Goal: Information Seeking & Learning: Compare options

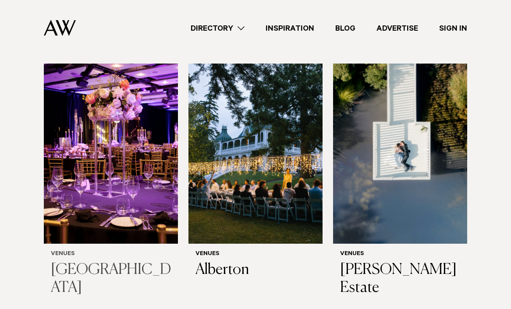
scroll to position [282, 0]
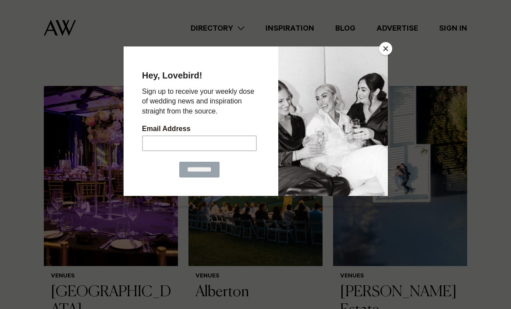
click at [382, 46] on button "Close" at bounding box center [385, 48] width 13 height 13
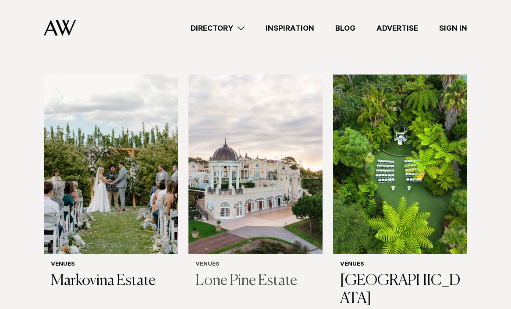
scroll to position [1105, 0]
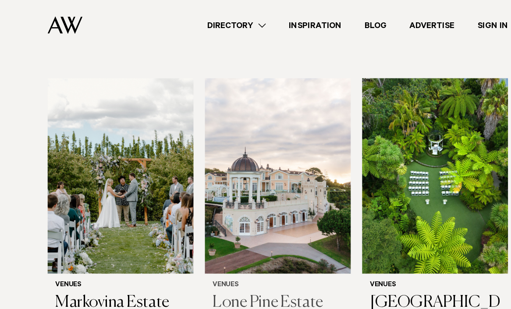
click at [259, 102] on img at bounding box center [256, 167] width 134 height 180
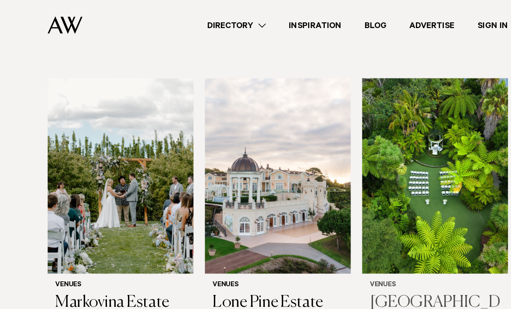
scroll to position [1096, 0]
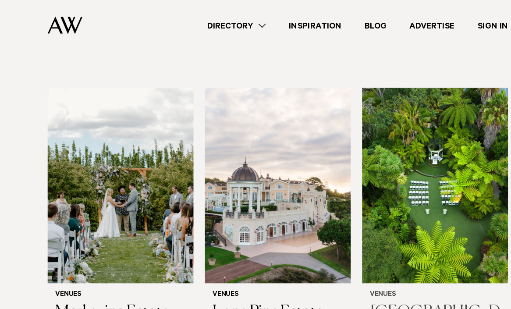
click at [385, 146] on img at bounding box center [400, 175] width 134 height 180
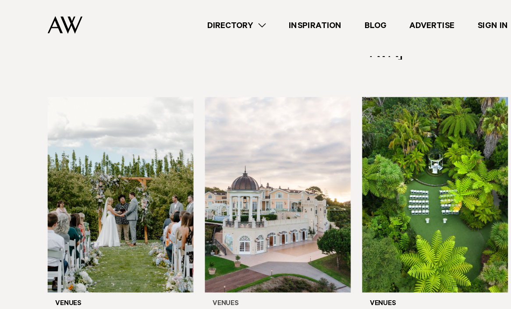
click at [245, 167] on img at bounding box center [256, 184] width 134 height 180
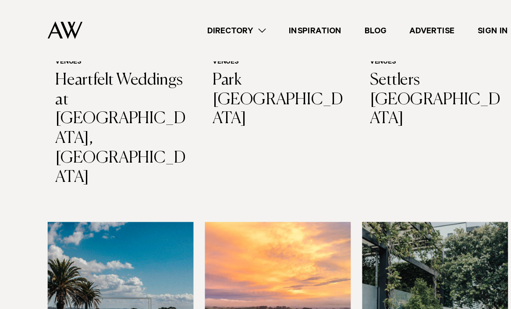
scroll to position [1575, 0]
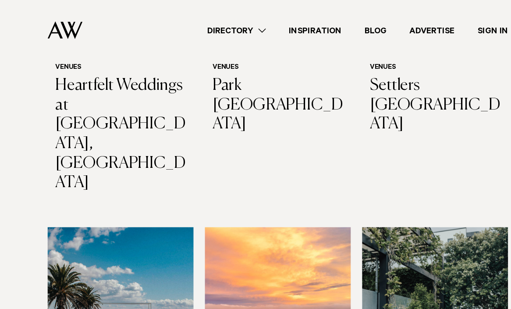
click at [401, 209] on img at bounding box center [400, 299] width 134 height 180
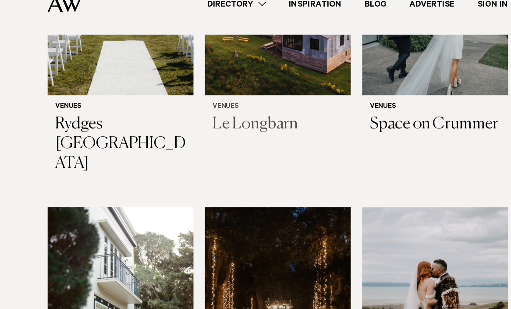
scroll to position [1867, 0]
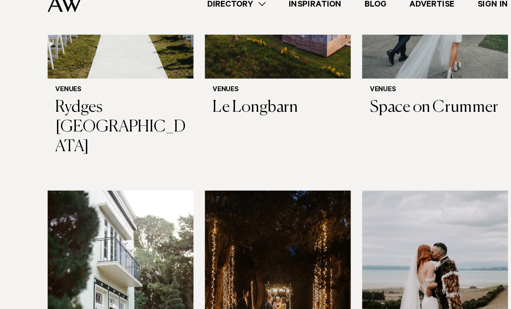
click at [110, 200] on img at bounding box center [111, 290] width 134 height 180
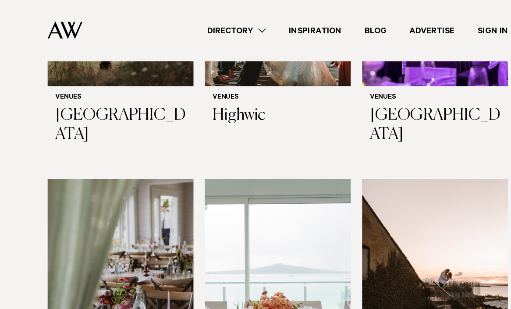
scroll to position [3203, 0]
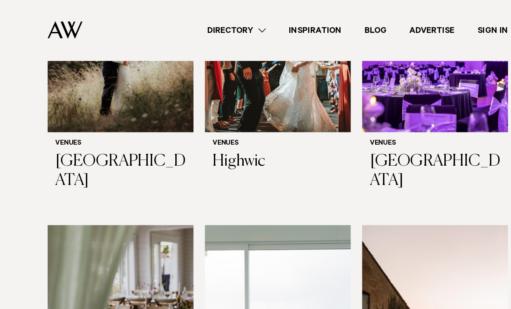
click at [404, 207] on img at bounding box center [400, 297] width 134 height 180
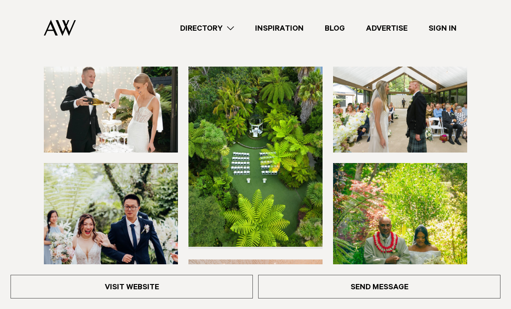
scroll to position [91, 0]
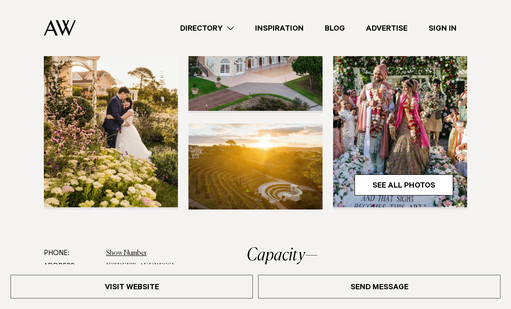
scroll to position [226, 0]
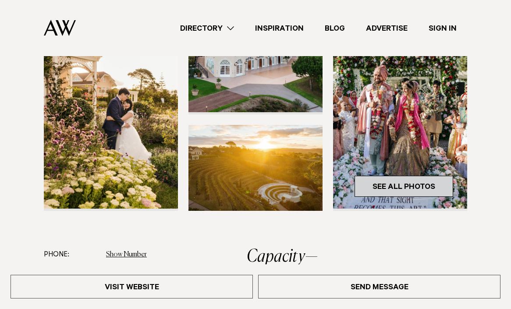
click at [395, 178] on link "See All Photos" at bounding box center [404, 186] width 99 height 21
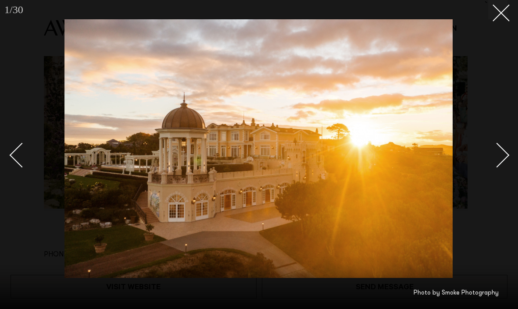
click at [505, 156] on div "Next slide" at bounding box center [496, 154] width 25 height 25
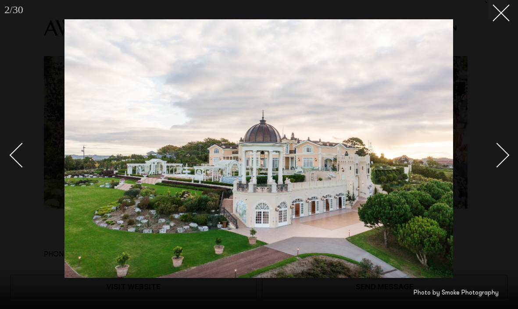
click at [505, 156] on div "Next slide" at bounding box center [496, 154] width 25 height 25
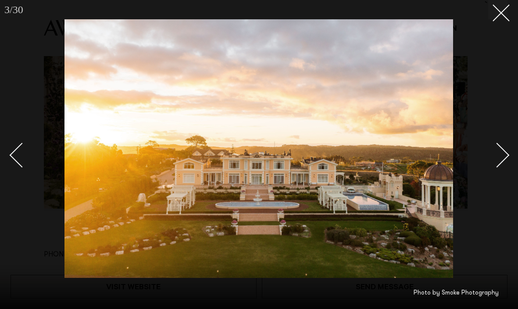
click at [505, 156] on div "Next slide" at bounding box center [496, 154] width 25 height 25
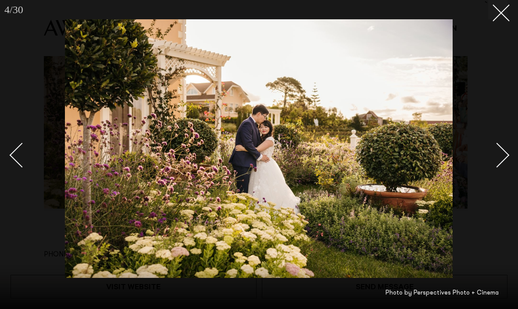
click at [505, 156] on div "Next slide" at bounding box center [496, 154] width 25 height 25
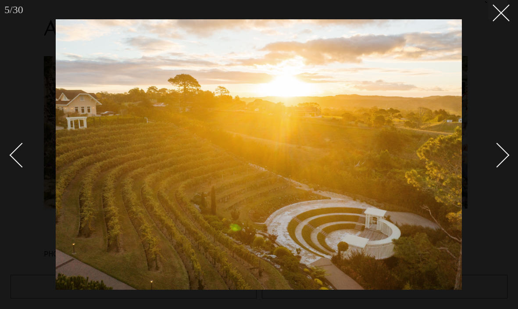
click at [505, 156] on div "Next slide" at bounding box center [496, 154] width 25 height 25
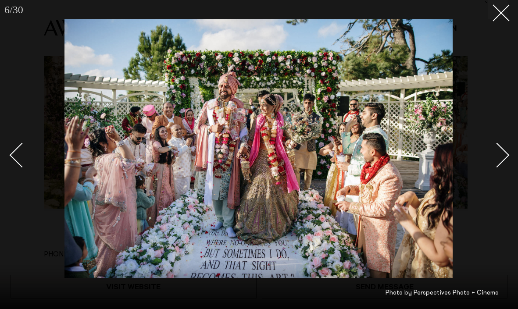
click at [505, 156] on div "Next slide" at bounding box center [496, 154] width 25 height 25
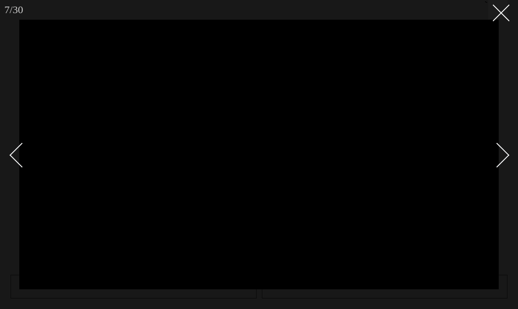
click at [17, 144] on link at bounding box center [26, 155] width 31 height 44
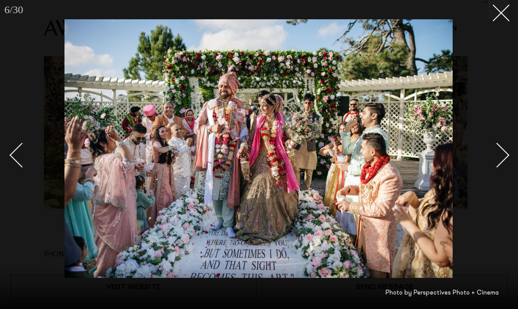
click at [17, 144] on link at bounding box center [26, 155] width 31 height 44
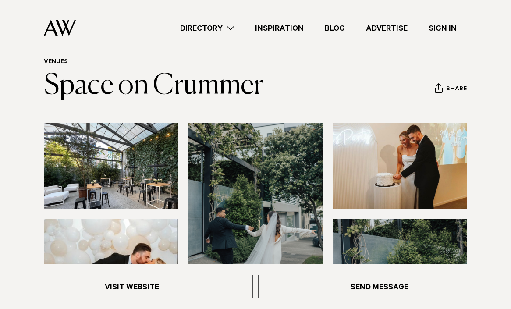
scroll to position [36, 0]
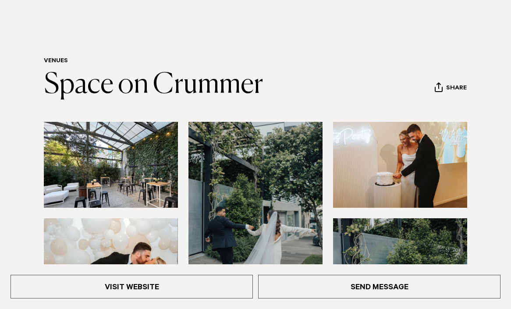
click at [119, 150] on img at bounding box center [111, 165] width 134 height 86
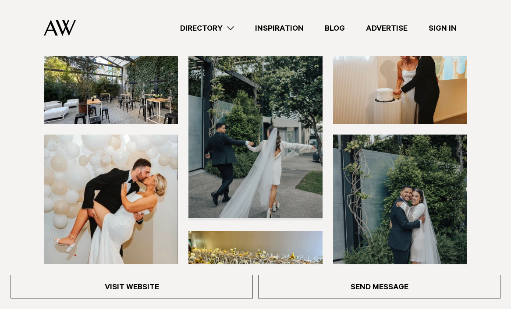
scroll to position [110, 0]
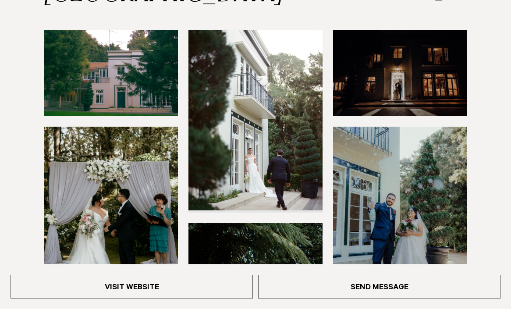
scroll to position [193, 0]
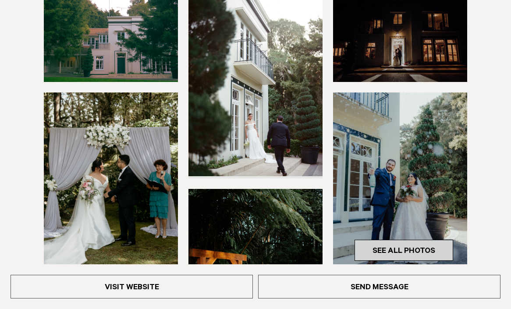
click at [370, 240] on link "See All Photos" at bounding box center [404, 250] width 99 height 21
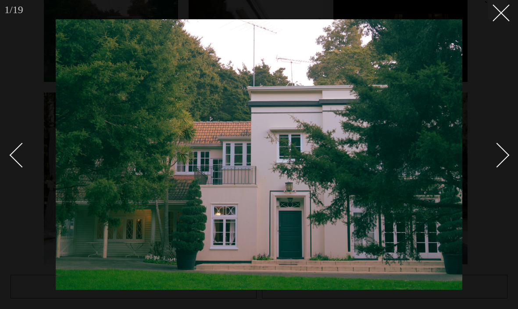
click at [496, 149] on div "Next slide" at bounding box center [496, 154] width 25 height 25
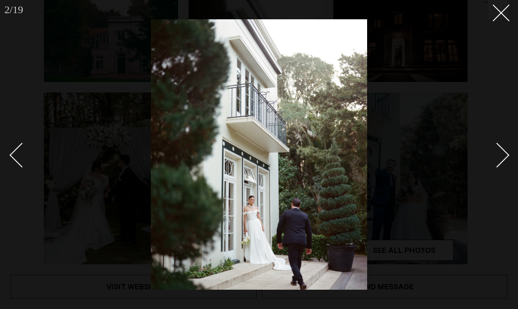
click at [496, 149] on div "Next slide" at bounding box center [496, 154] width 25 height 25
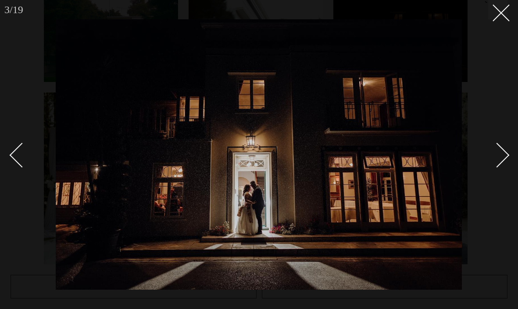
click at [496, 149] on div "Next slide" at bounding box center [496, 154] width 25 height 25
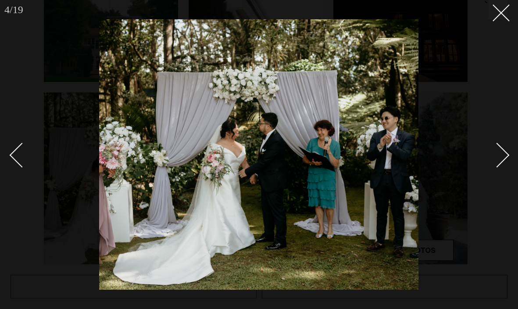
click at [496, 149] on div "Next slide" at bounding box center [496, 154] width 25 height 25
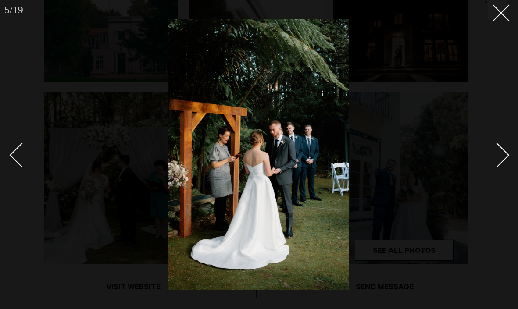
click at [496, 149] on div "Next slide" at bounding box center [496, 154] width 25 height 25
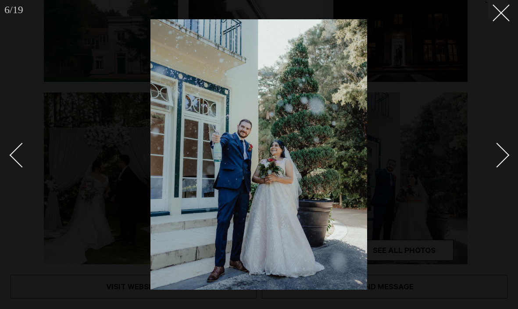
click at [496, 149] on div "Next slide" at bounding box center [496, 154] width 25 height 25
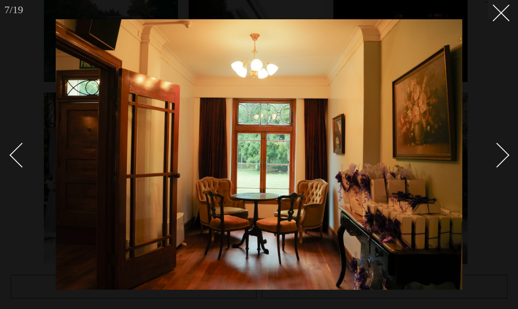
click at [496, 149] on div "Next slide" at bounding box center [496, 154] width 25 height 25
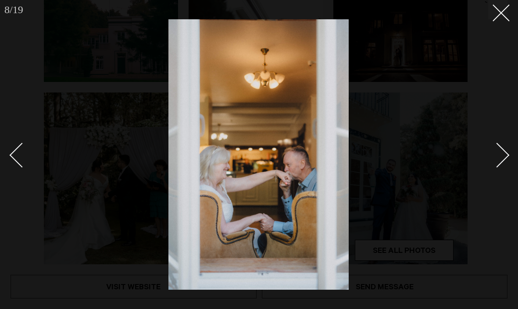
click at [496, 149] on div "Next slide" at bounding box center [496, 154] width 25 height 25
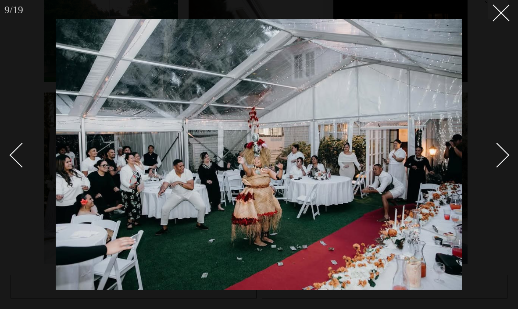
click at [496, 149] on div "Next slide" at bounding box center [496, 154] width 25 height 25
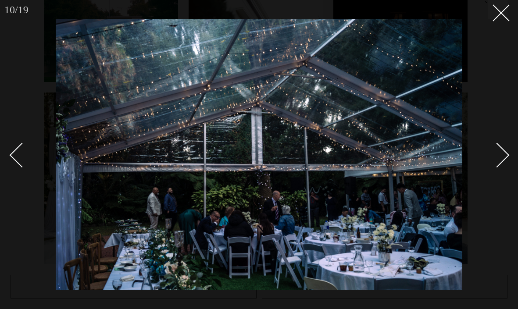
click at [496, 149] on div "Next slide" at bounding box center [496, 154] width 25 height 25
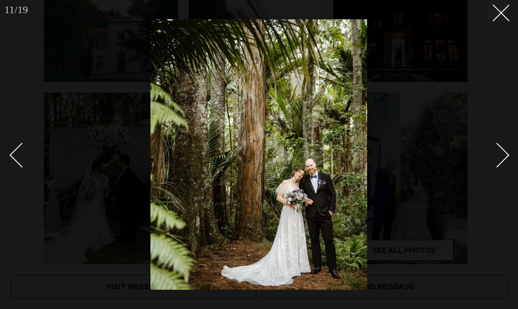
click at [496, 149] on div "Next slide" at bounding box center [496, 154] width 25 height 25
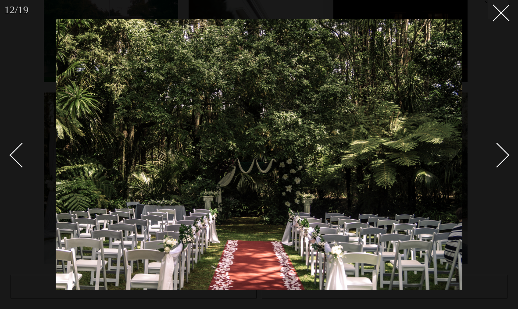
click at [496, 149] on div "Next slide" at bounding box center [496, 154] width 25 height 25
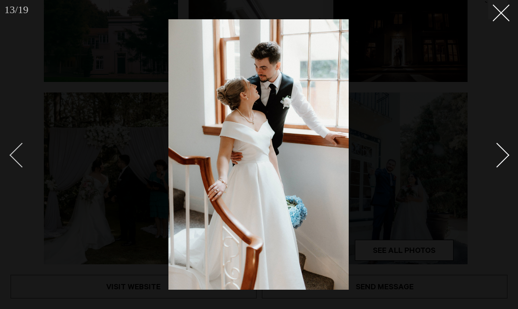
click at [21, 162] on div "Previous slide" at bounding box center [22, 154] width 25 height 25
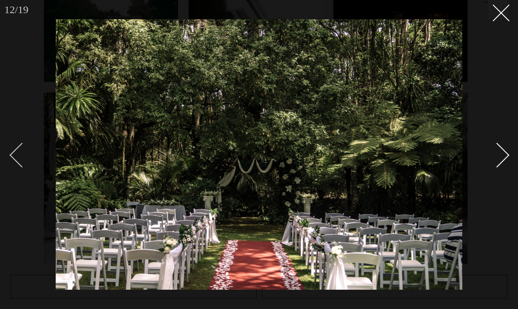
click at [21, 162] on div "Previous slide" at bounding box center [22, 154] width 25 height 25
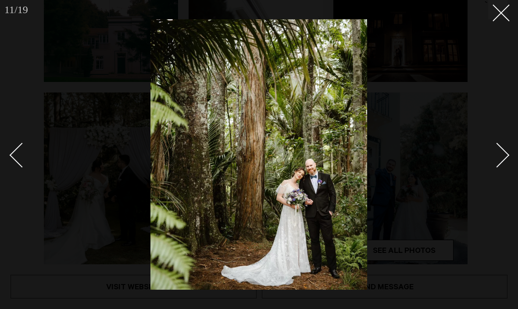
click at [500, 160] on div "Next slide" at bounding box center [496, 154] width 25 height 25
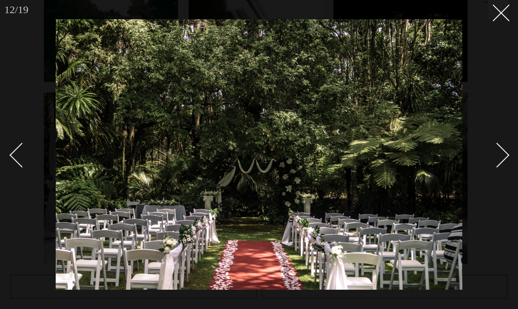
click at [500, 160] on div "Next slide" at bounding box center [496, 154] width 25 height 25
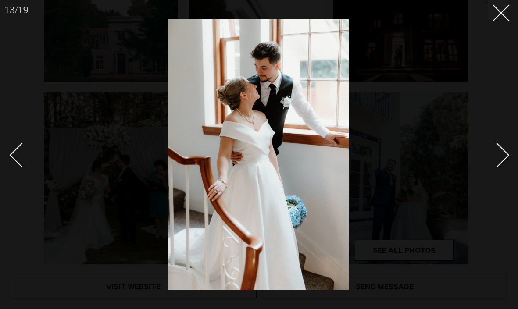
click at [500, 160] on div "Next slide" at bounding box center [496, 154] width 25 height 25
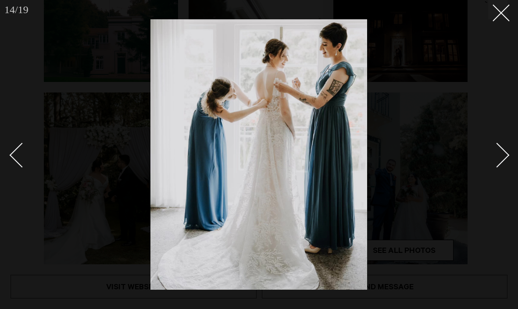
click at [500, 160] on div "Next slide" at bounding box center [496, 154] width 25 height 25
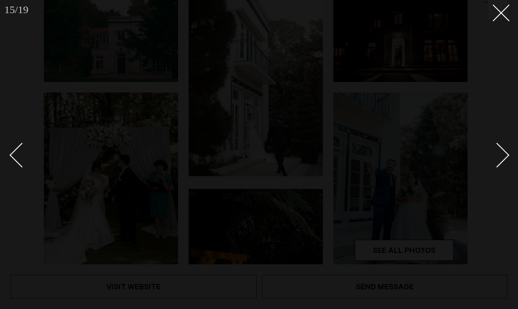
click at [500, 160] on div "Next slide" at bounding box center [496, 154] width 25 height 25
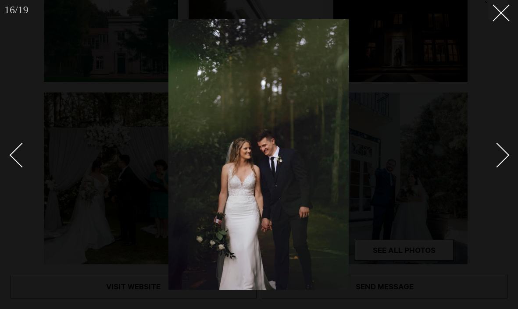
click at [500, 160] on div "Next slide" at bounding box center [496, 154] width 25 height 25
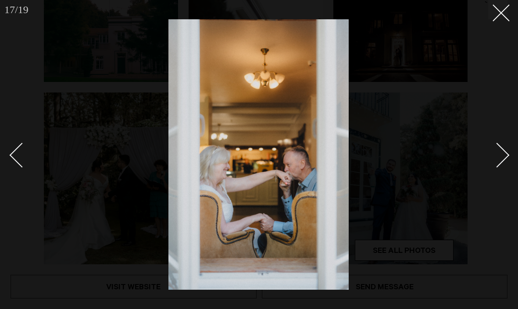
click at [500, 160] on div "Next slide" at bounding box center [496, 154] width 25 height 25
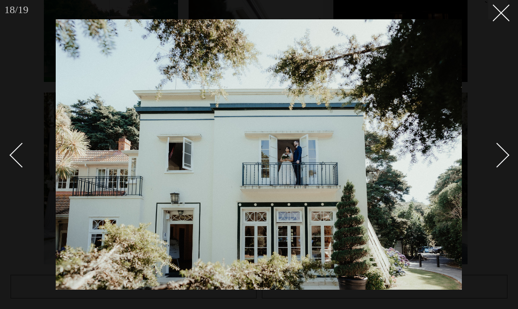
click at [500, 160] on div "Next slide" at bounding box center [496, 154] width 25 height 25
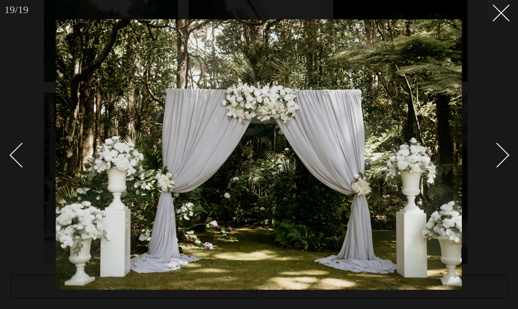
click at [500, 160] on div "Next slide" at bounding box center [496, 154] width 25 height 25
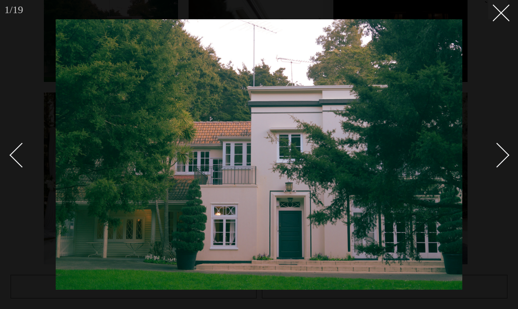
click at [511, 10] on div at bounding box center [259, 154] width 518 height 309
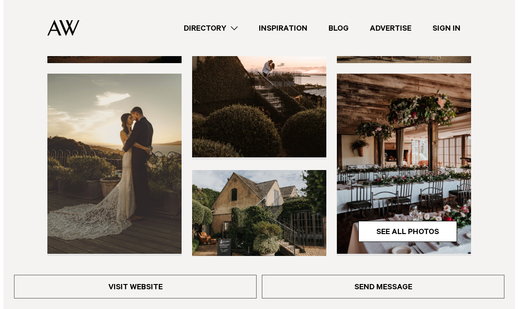
scroll to position [199, 0]
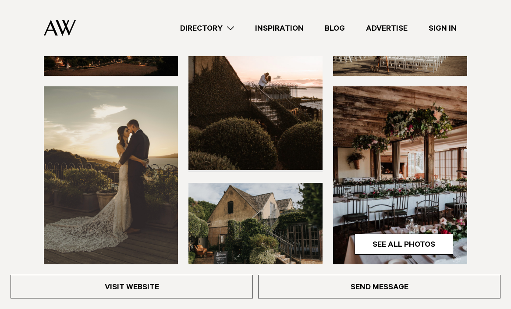
click at [248, 212] on img at bounding box center [256, 226] width 134 height 86
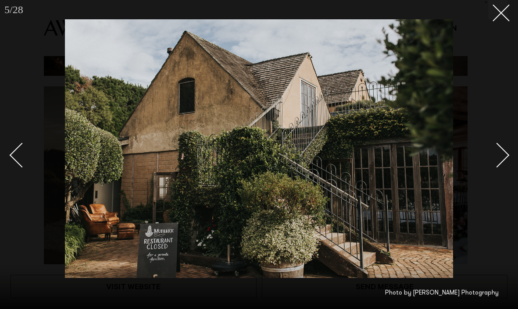
click at [501, 151] on div "Next slide" at bounding box center [496, 154] width 25 height 25
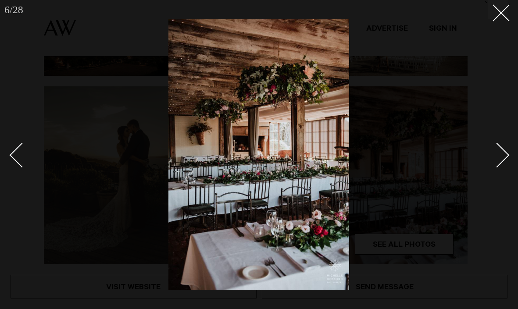
click at [501, 151] on div "Next slide" at bounding box center [496, 154] width 25 height 25
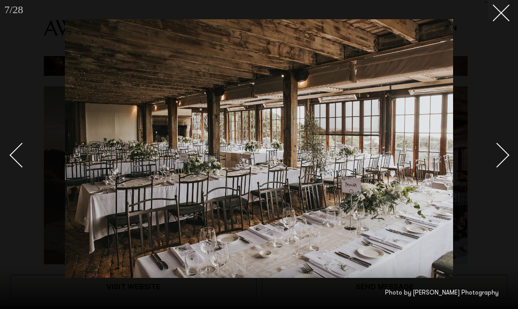
click at [501, 151] on div "Next slide" at bounding box center [496, 154] width 25 height 25
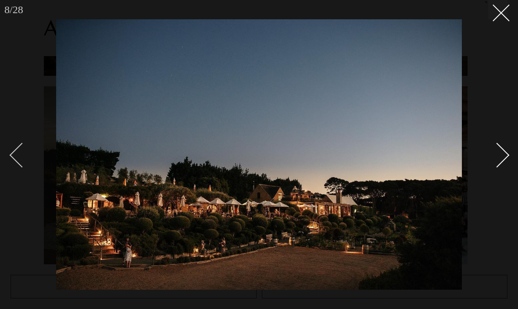
click at [19, 150] on div "Previous slide" at bounding box center [22, 154] width 25 height 25
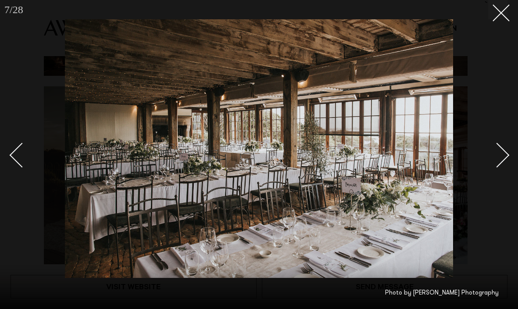
click at [501, 159] on div "Next slide" at bounding box center [496, 154] width 25 height 25
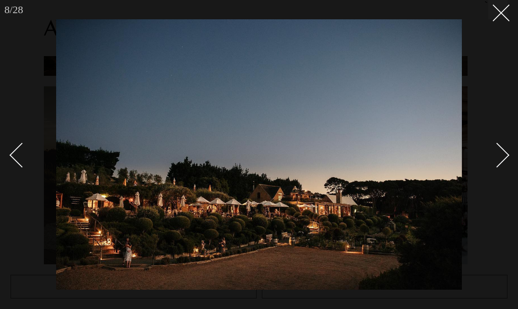
click at [501, 159] on div "Next slide" at bounding box center [496, 154] width 25 height 25
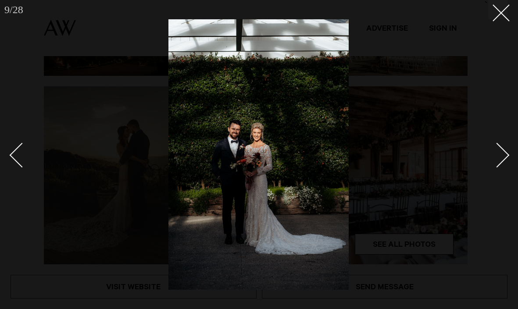
click at [501, 159] on div "Next slide" at bounding box center [496, 154] width 25 height 25
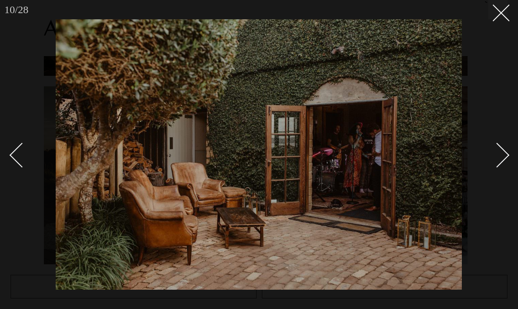
click at [501, 159] on div "Next slide" at bounding box center [496, 154] width 25 height 25
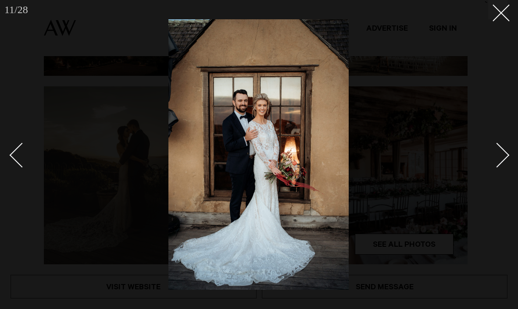
click at [501, 159] on div "Next slide" at bounding box center [496, 154] width 25 height 25
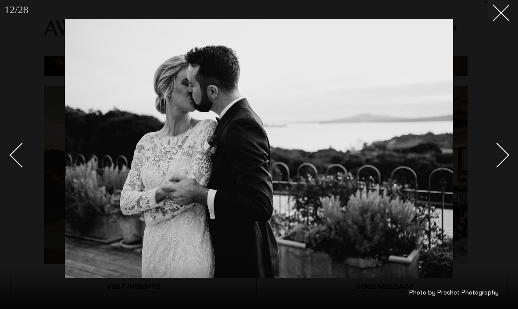
click at [501, 159] on div "Next slide" at bounding box center [496, 154] width 25 height 25
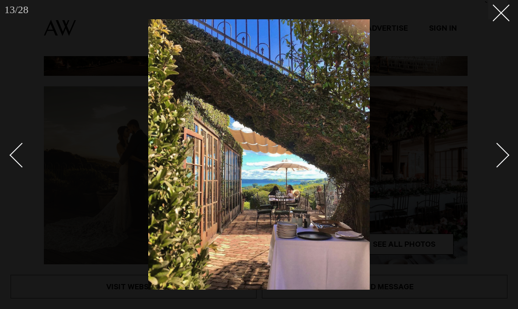
click at [501, 159] on div "Next slide" at bounding box center [496, 154] width 25 height 25
